Goal: Find specific page/section: Find specific page/section

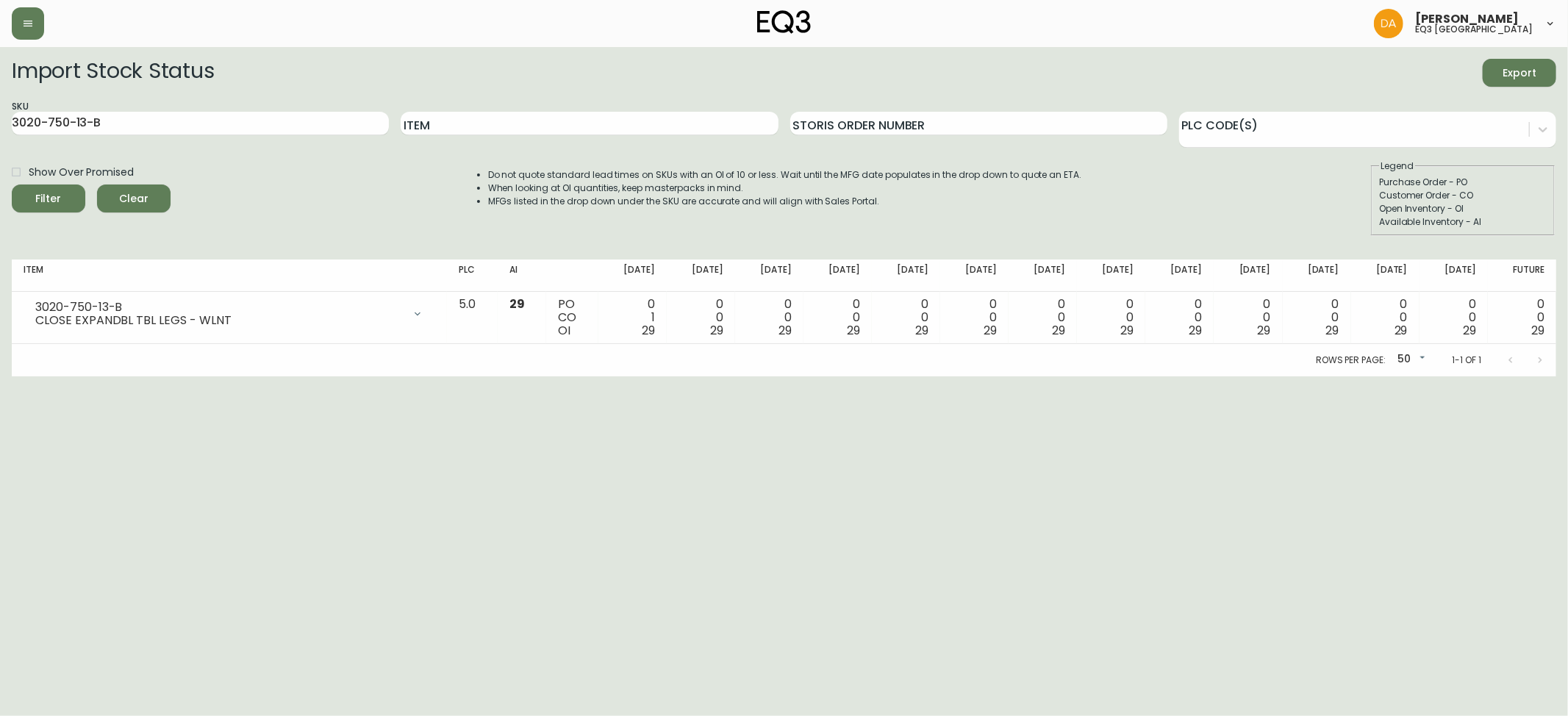
drag, startPoint x: 0, startPoint y: 0, endPoint x: 130, endPoint y: 191, distance: 231.0
click at [130, 191] on button "Clear" at bounding box center [134, 199] width 74 height 28
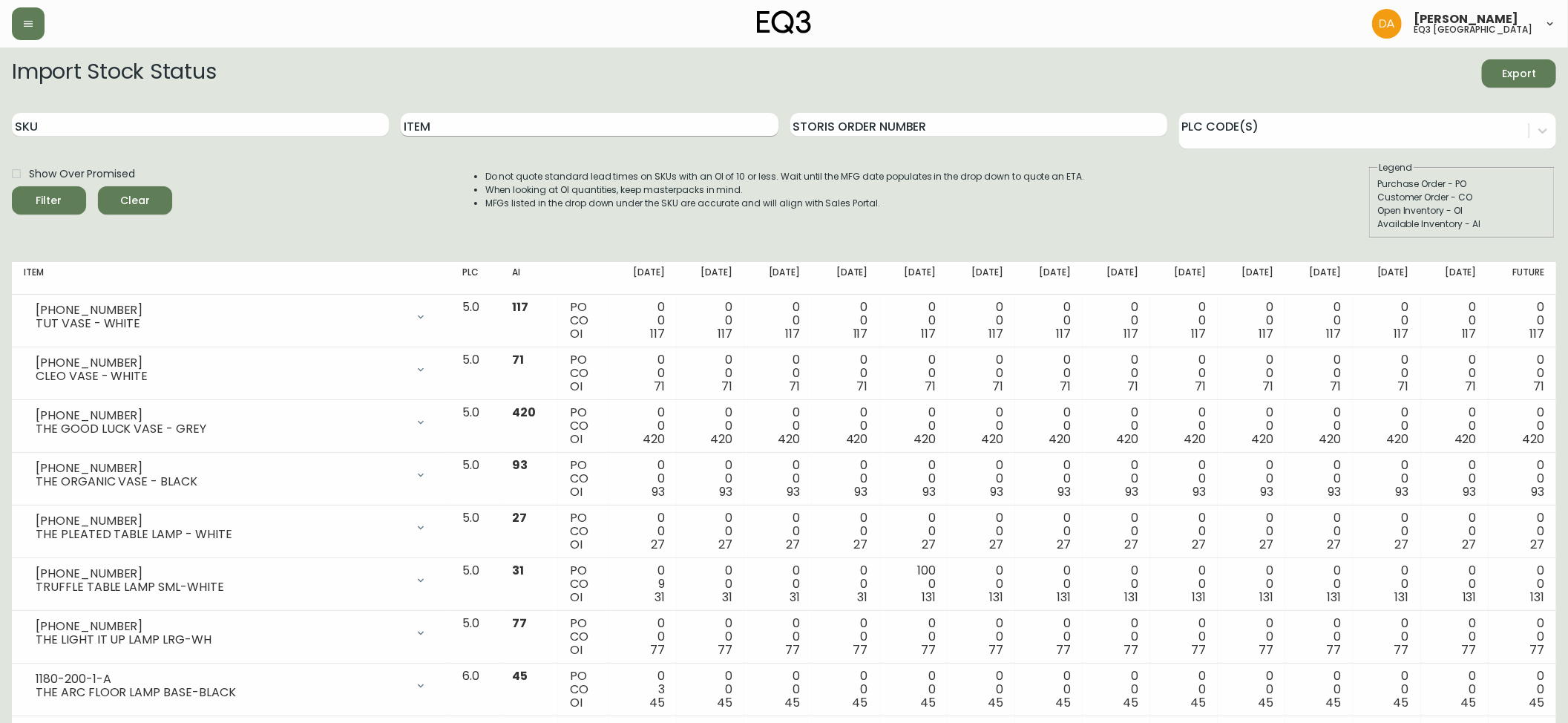
click at [448, 124] on input "Item" at bounding box center [589, 124] width 377 height 24
type input "ROW"
click at [57, 198] on div "Filter" at bounding box center [49, 201] width 26 height 19
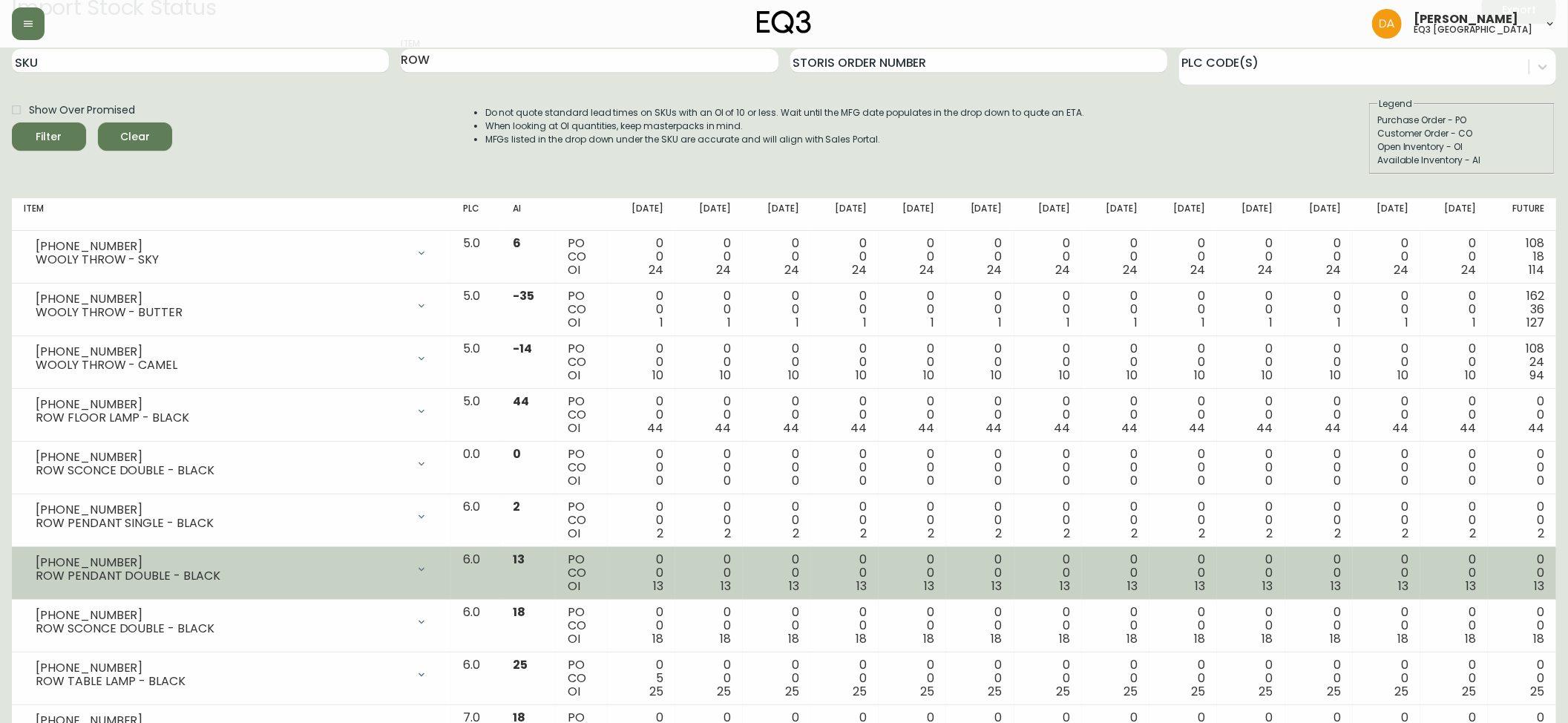
scroll to position [98, 0]
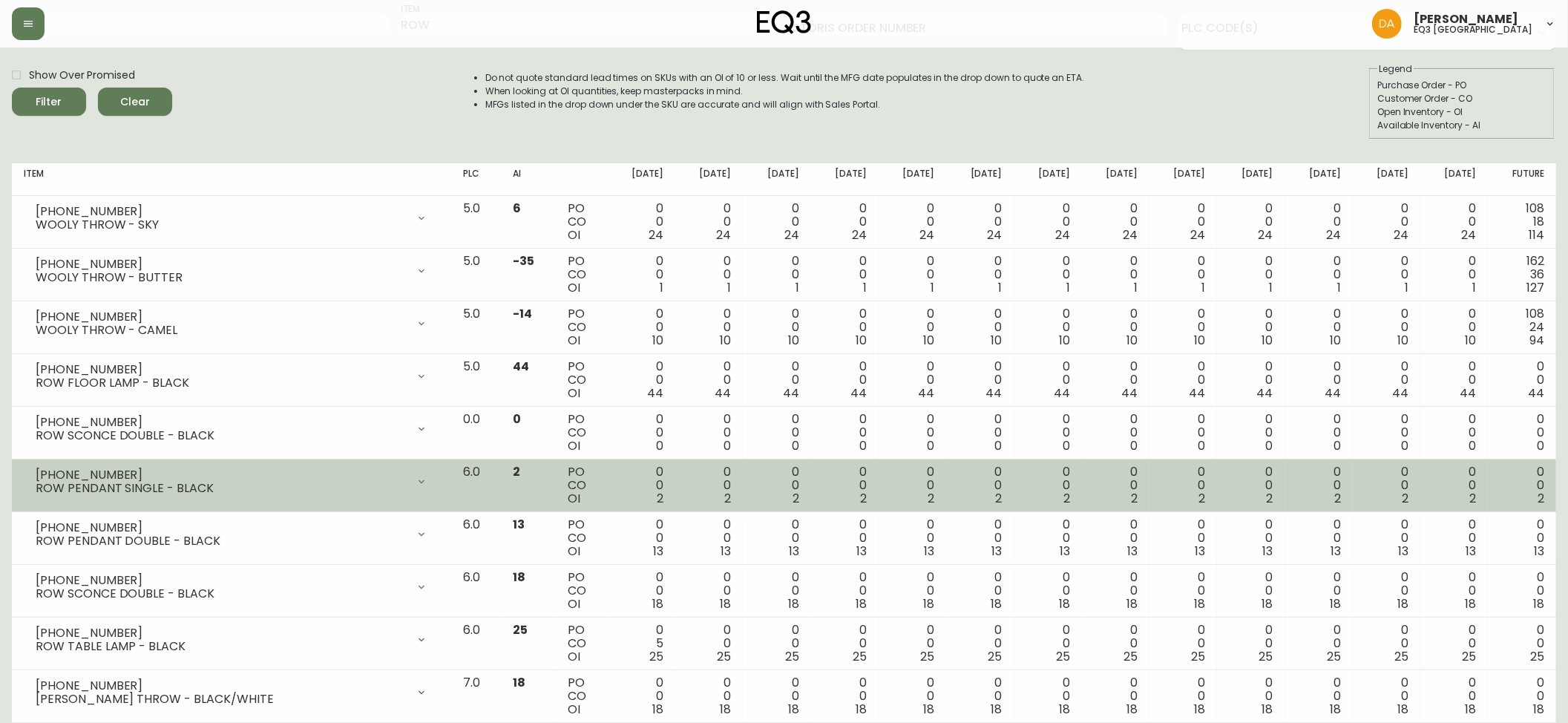
click at [131, 495] on div "ROW PENDANT SINGLE - BLACK" at bounding box center [221, 488] width 371 height 13
click at [257, 484] on div "ROW PENDANT SINGLE - BLACK" at bounding box center [221, 488] width 371 height 13
drag, startPoint x: 107, startPoint y: 476, endPoint x: 28, endPoint y: 476, distance: 79.0
click at [28, 476] on div "[PHONE_NUMBER] ROW PENDANT SINGLE - BLACK" at bounding box center [232, 482] width 416 height 33
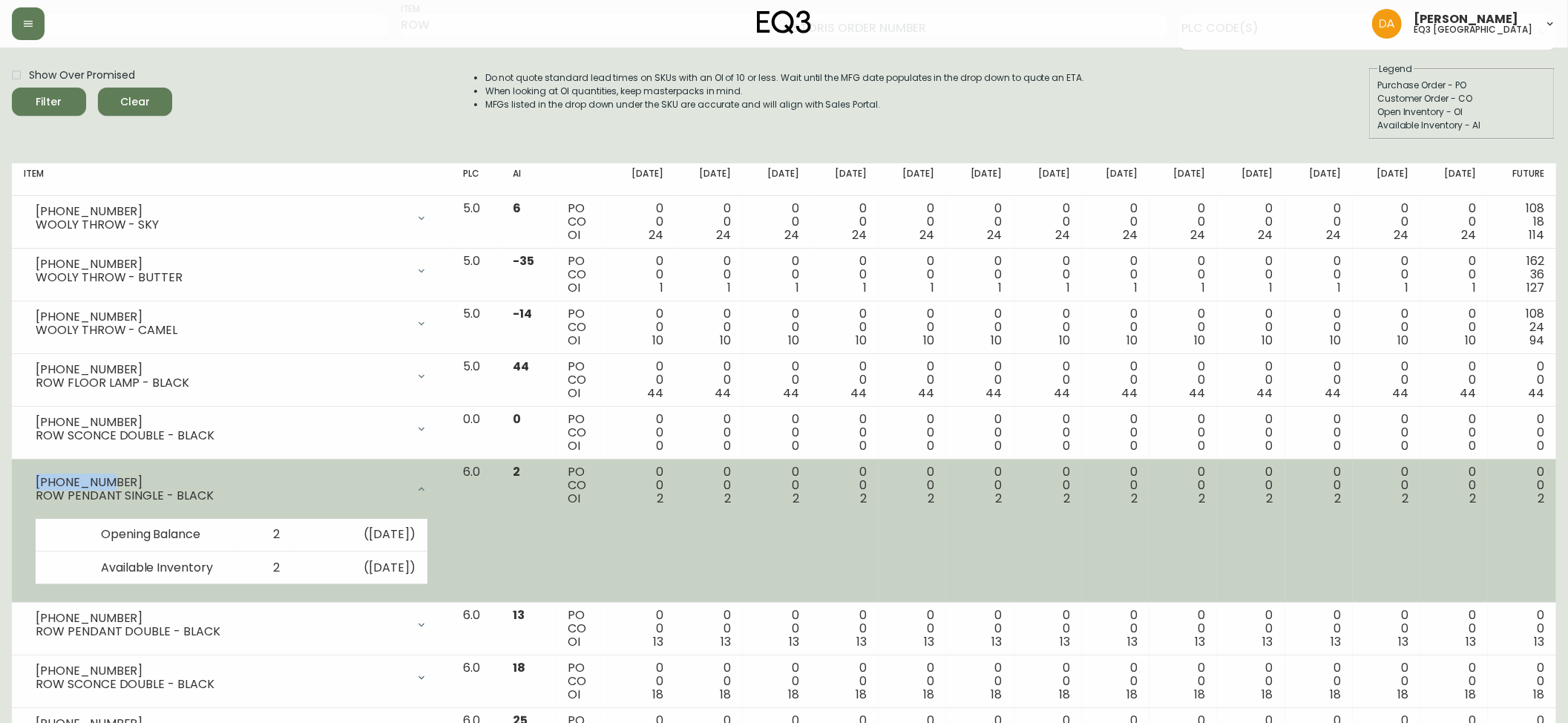
copy div "[PHONE_NUMBER]"
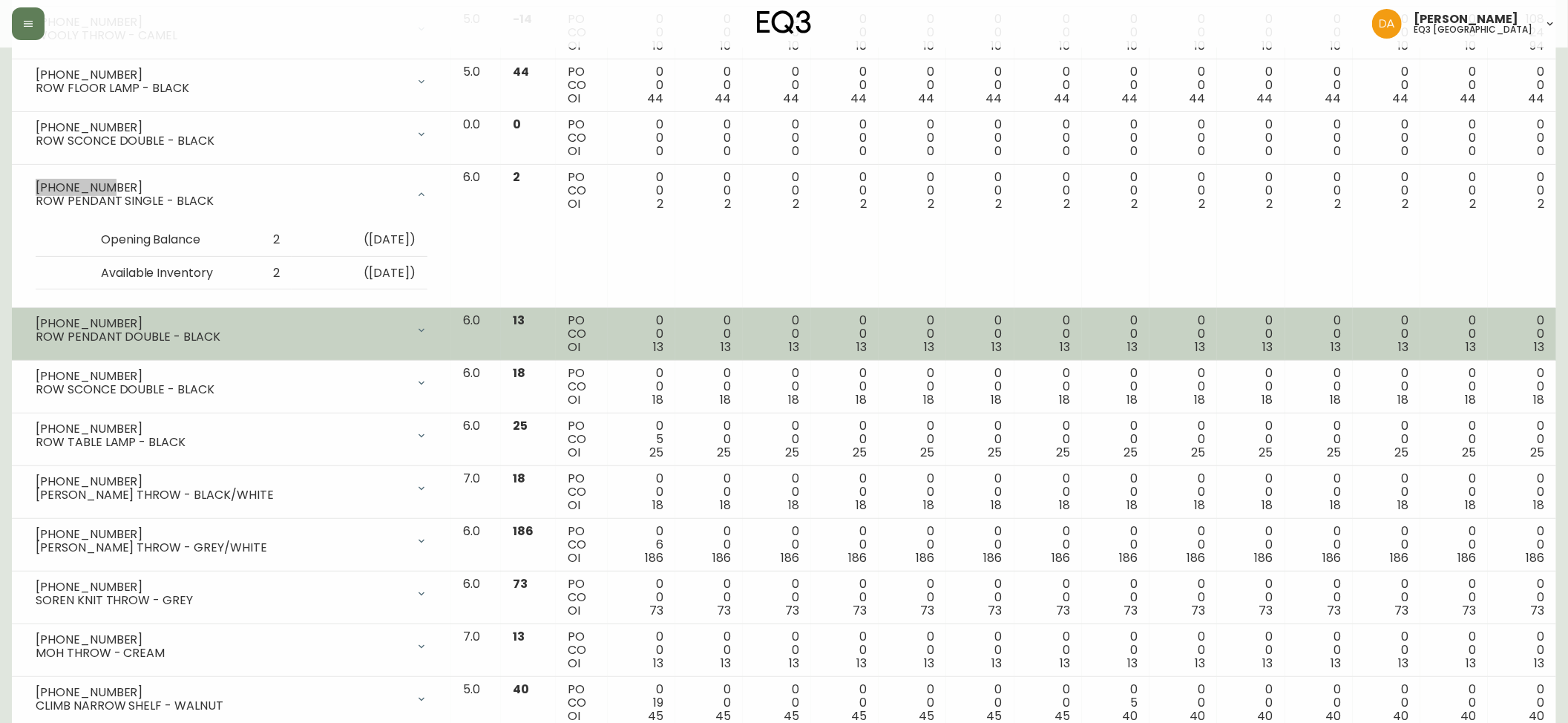
scroll to position [396, 0]
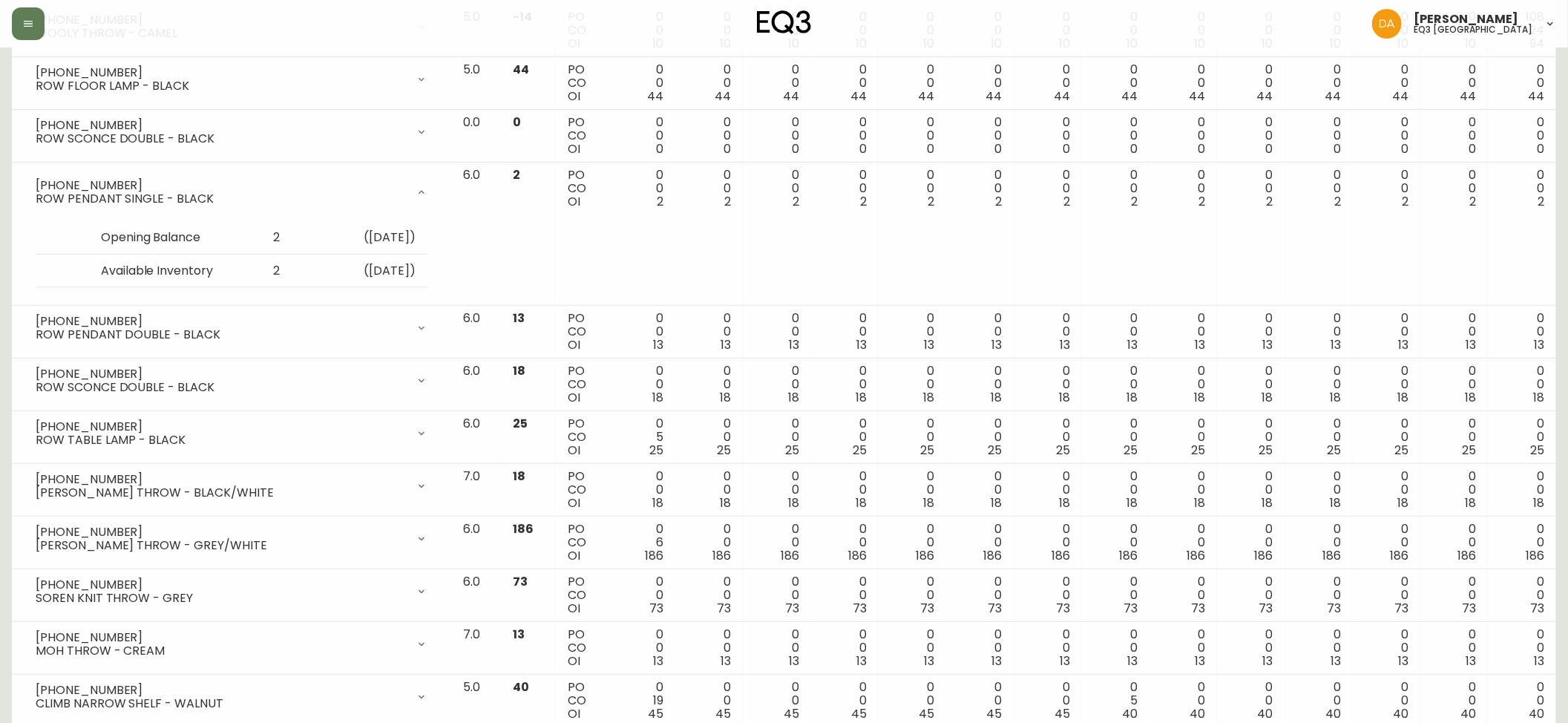
click at [211, 30] on div at bounding box center [269, 24] width 515 height 33
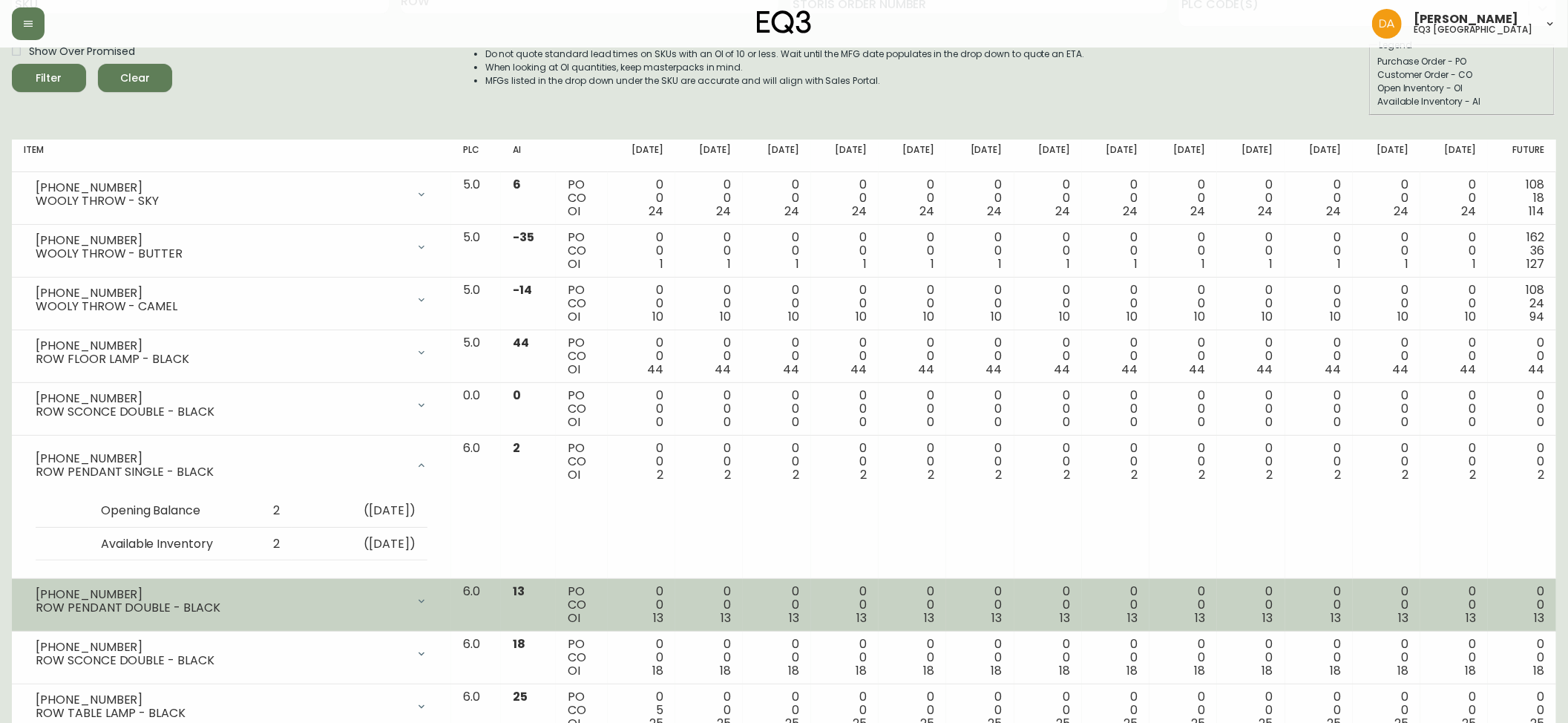
scroll to position [98, 0]
